Goal: Transaction & Acquisition: Purchase product/service

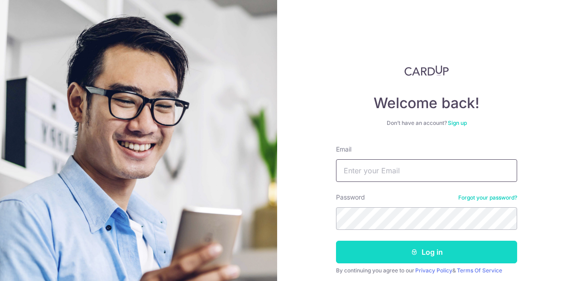
type input "sohynicole@gmail.com"
click at [380, 249] on button "Log in" at bounding box center [426, 252] width 181 height 23
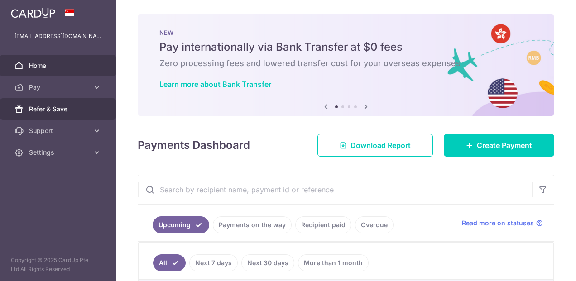
click at [61, 114] on body "[EMAIL_ADDRESS][DOMAIN_NAME] Home Pay Payments Recipients Cards Refer & Save Su…" at bounding box center [288, 140] width 576 height 281
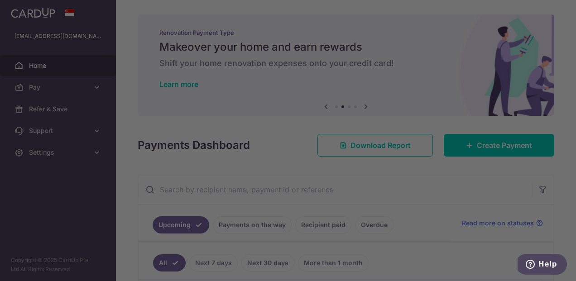
click at [421, 24] on div at bounding box center [291, 142] width 582 height 284
click at [142, 105] on div at bounding box center [291, 142] width 582 height 284
click at [41, 90] on div at bounding box center [291, 142] width 582 height 284
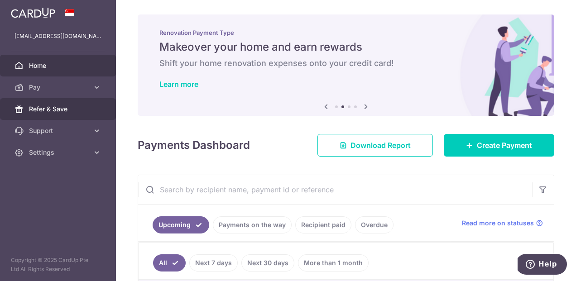
click at [77, 109] on span "Refer & Save" at bounding box center [59, 109] width 60 height 9
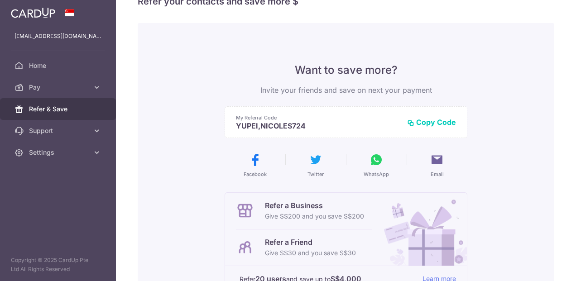
click at [444, 127] on div "My Referral Code YUPEI,NICOLES724 Copy Code Copied" at bounding box center [345, 122] width 243 height 32
click at [446, 124] on button "Copy Code" at bounding box center [431, 122] width 49 height 9
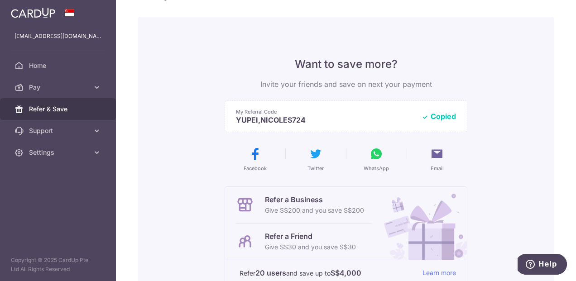
scroll to position [50, 0]
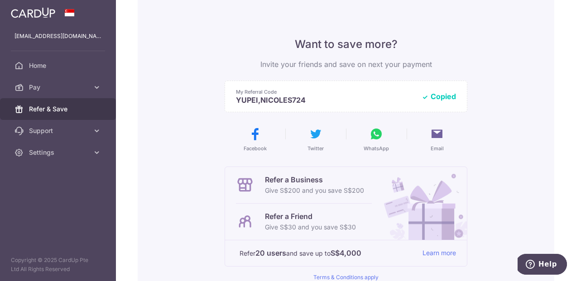
click at [283, 218] on p "Refer a Friend" at bounding box center [310, 216] width 91 height 11
click at [241, 220] on icon at bounding box center [245, 222] width 18 height 18
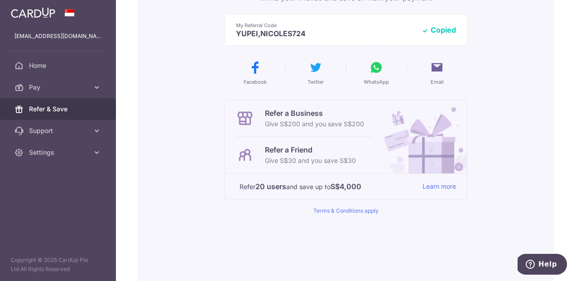
scroll to position [125, 0]
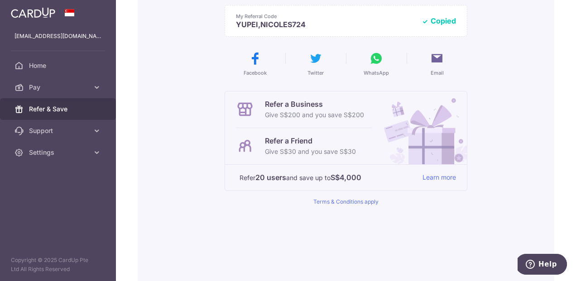
click at [377, 61] on icon at bounding box center [376, 58] width 14 height 14
click at [378, 60] on icon at bounding box center [376, 58] width 14 height 14
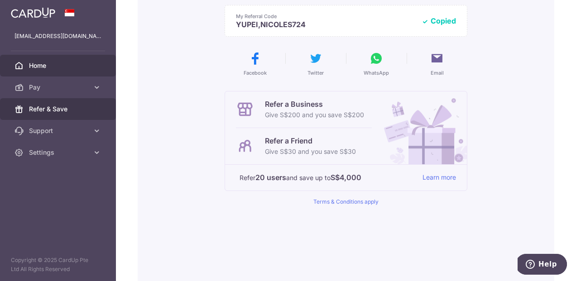
click at [59, 68] on span "Home" at bounding box center [59, 65] width 60 height 9
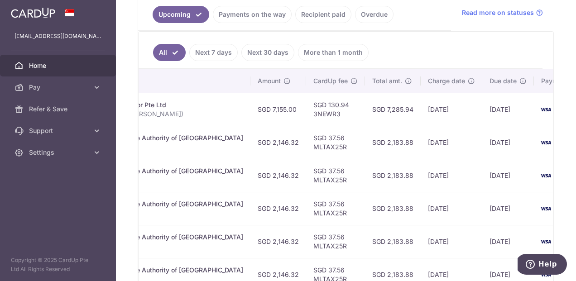
scroll to position [0, 277]
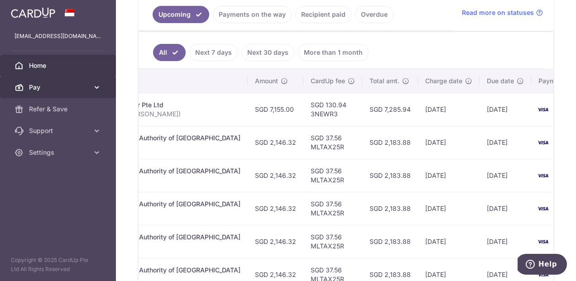
click at [74, 87] on span "Pay" at bounding box center [59, 87] width 60 height 9
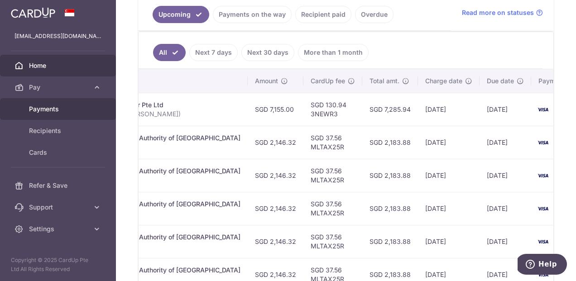
click at [66, 105] on span "Payments" at bounding box center [59, 109] width 60 height 9
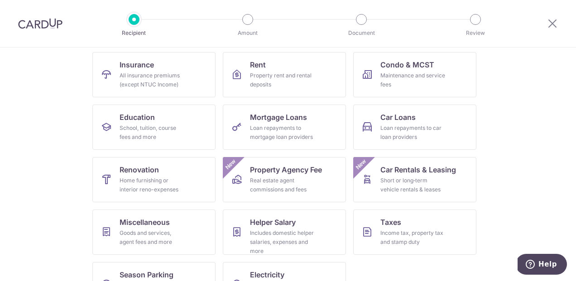
scroll to position [124, 0]
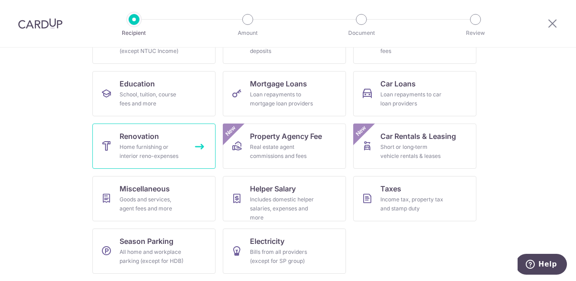
click at [179, 150] on div "Home furnishing or interior reno-expenses" at bounding box center [151, 152] width 65 height 18
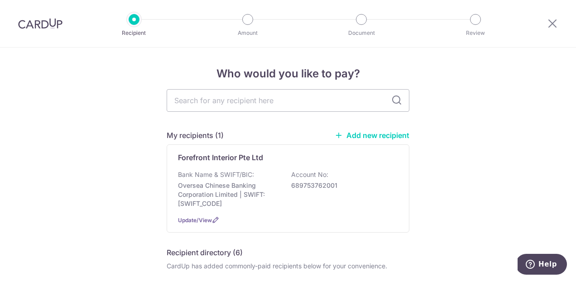
click at [38, 20] on img at bounding box center [40, 23] width 44 height 11
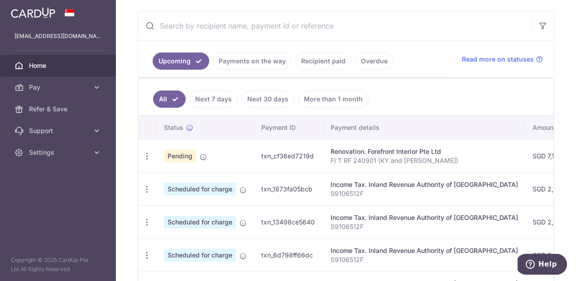
scroll to position [353, 0]
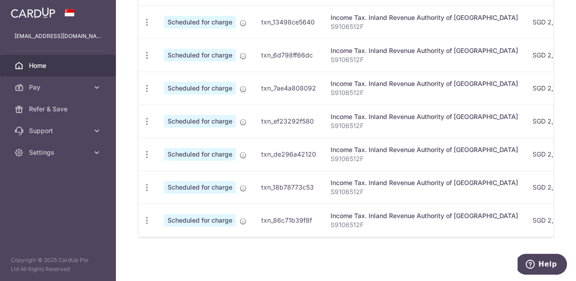
click at [119, 123] on div "× Pause Schedule Pause all future payments in this series Pause just this one p…" at bounding box center [346, 140] width 460 height 281
click at [86, 157] on link "Settings" at bounding box center [58, 153] width 116 height 22
